Goal: Task Accomplishment & Management: Use online tool/utility

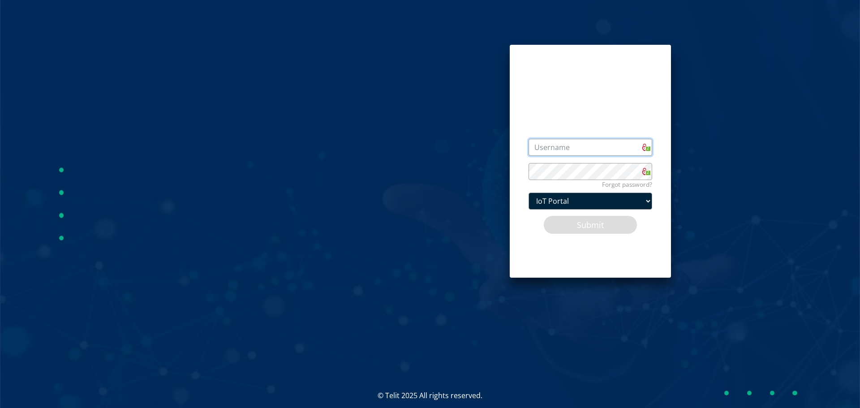
click at [561, 142] on input "text" at bounding box center [590, 147] width 124 height 17
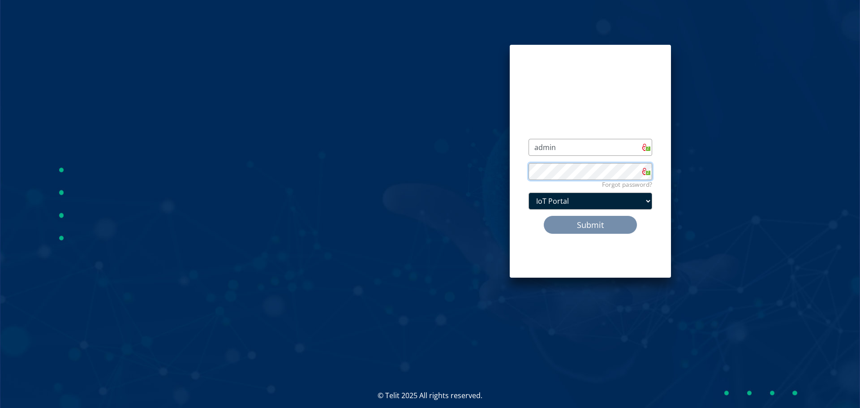
click at [543, 215] on button "Submit" at bounding box center [590, 224] width 94 height 19
click at [837, 18] on div "Username is required admin 2 Password is required Forgot password? 2 IoT Portal…" at bounding box center [685, 161] width 364 height 322
drag, startPoint x: 563, startPoint y: 148, endPoint x: 425, endPoint y: 146, distance: 138.3
click at [425, 146] on div "Username is required admin 2 Password is required Forgot password? 2 IoT Portal…" at bounding box center [429, 161] width 873 height 323
drag, startPoint x: 614, startPoint y: 140, endPoint x: 389, endPoint y: 140, distance: 224.7
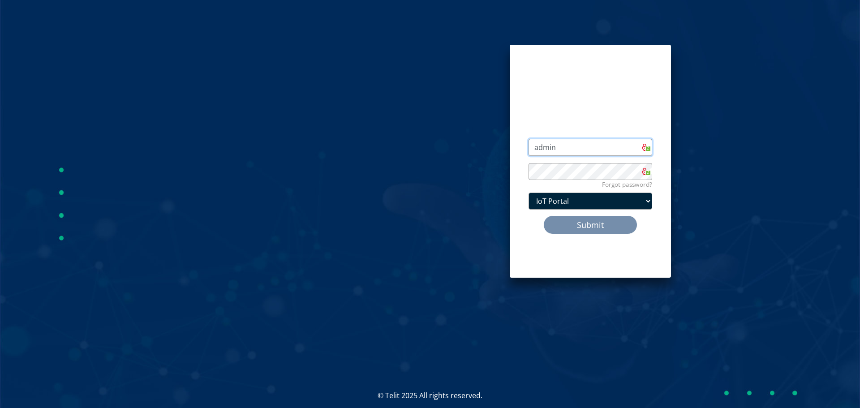
click at [389, 140] on div "Username is required admin 2 Password is required Forgot password? 2 IoT Portal…" at bounding box center [429, 161] width 873 height 323
type input "[EMAIL_ADDRESS][DOMAIN_NAME]"
click at [543, 215] on button "Submit" at bounding box center [590, 224] width 94 height 19
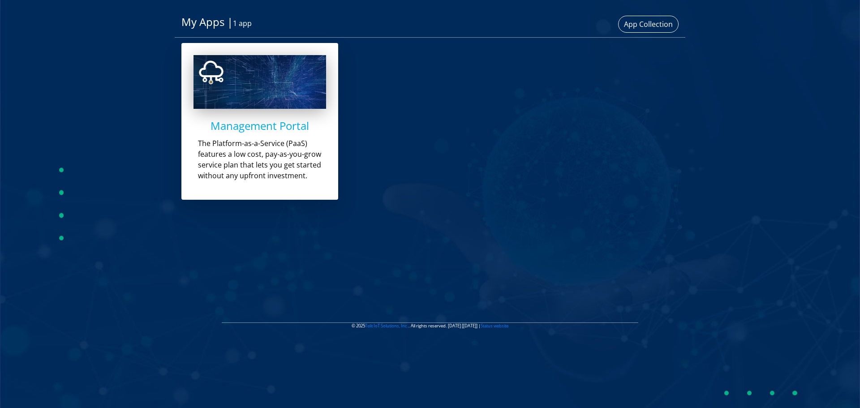
click at [265, 126] on h4 "Management Portal" at bounding box center [259, 126] width 133 height 13
